Goal: Find specific page/section: Find specific page/section

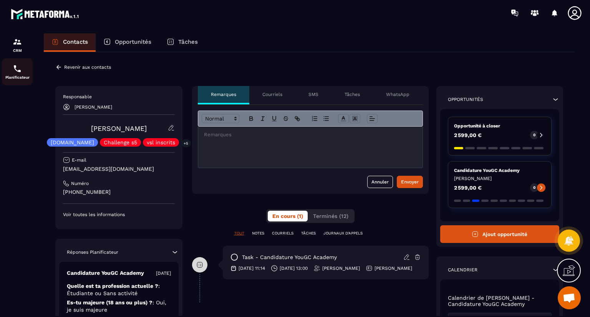
drag, startPoint x: 0, startPoint y: 0, endPoint x: 18, endPoint y: 70, distance: 72.6
click at [18, 70] on img at bounding box center [17, 68] width 9 height 9
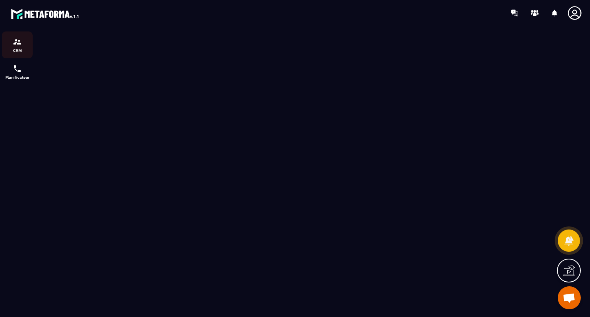
click at [20, 51] on p "CRM" at bounding box center [17, 50] width 31 height 4
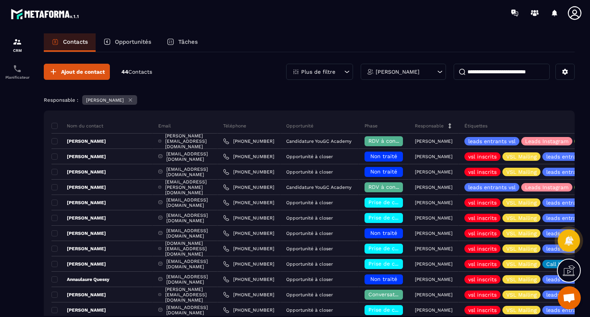
click at [479, 72] on input at bounding box center [501, 72] width 96 height 16
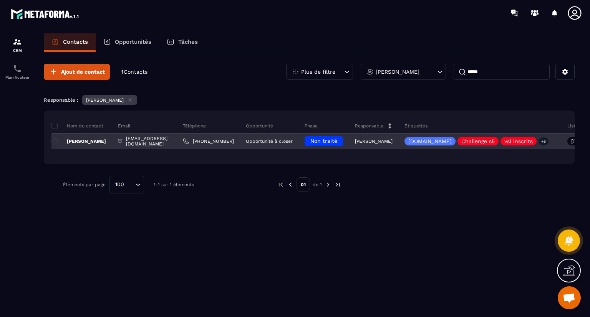
type input "*****"
click at [91, 141] on p "[PERSON_NAME]" at bounding box center [78, 141] width 55 height 6
